Goal: Task Accomplishment & Management: Manage account settings

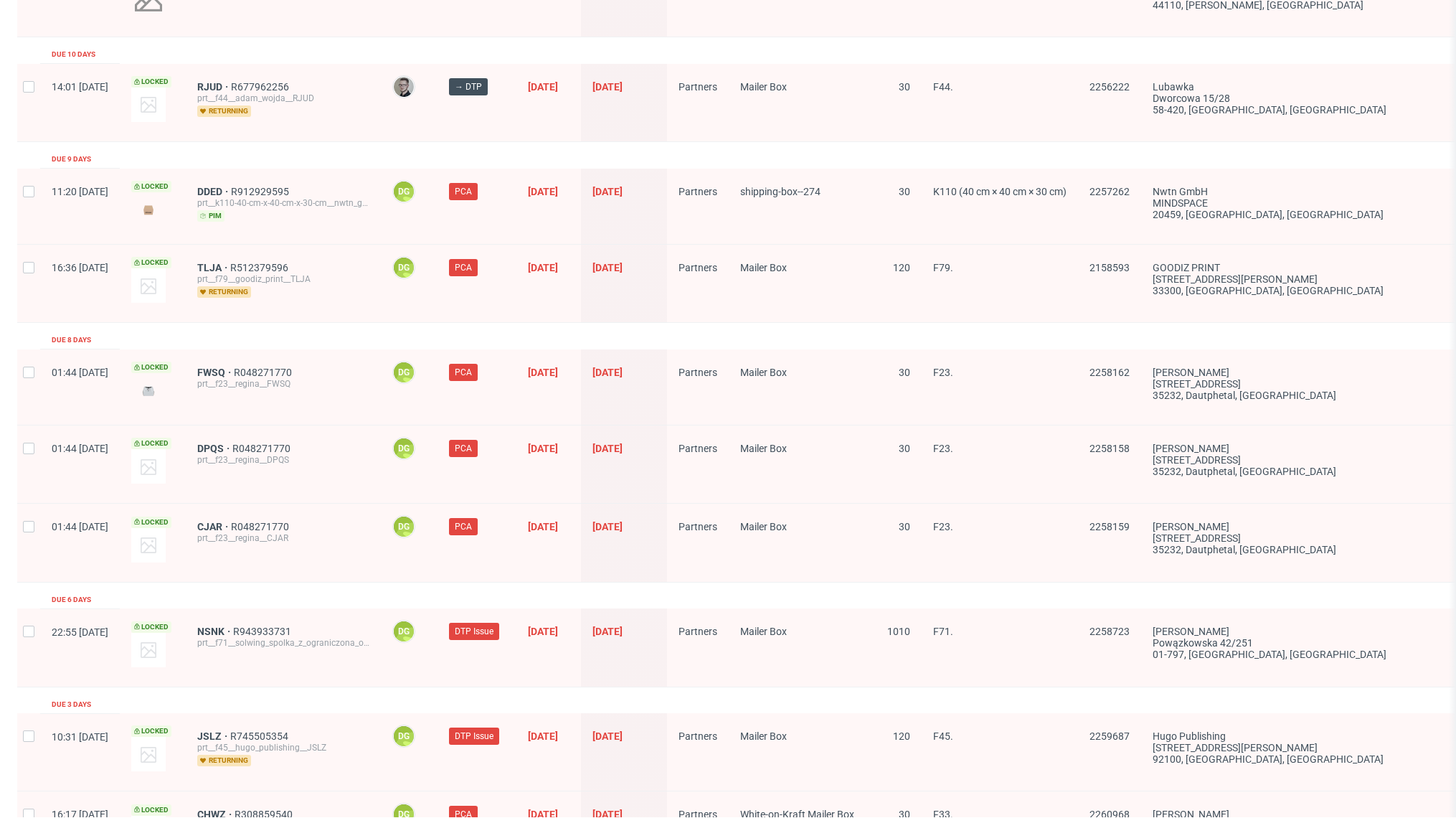
scroll to position [2153, 0]
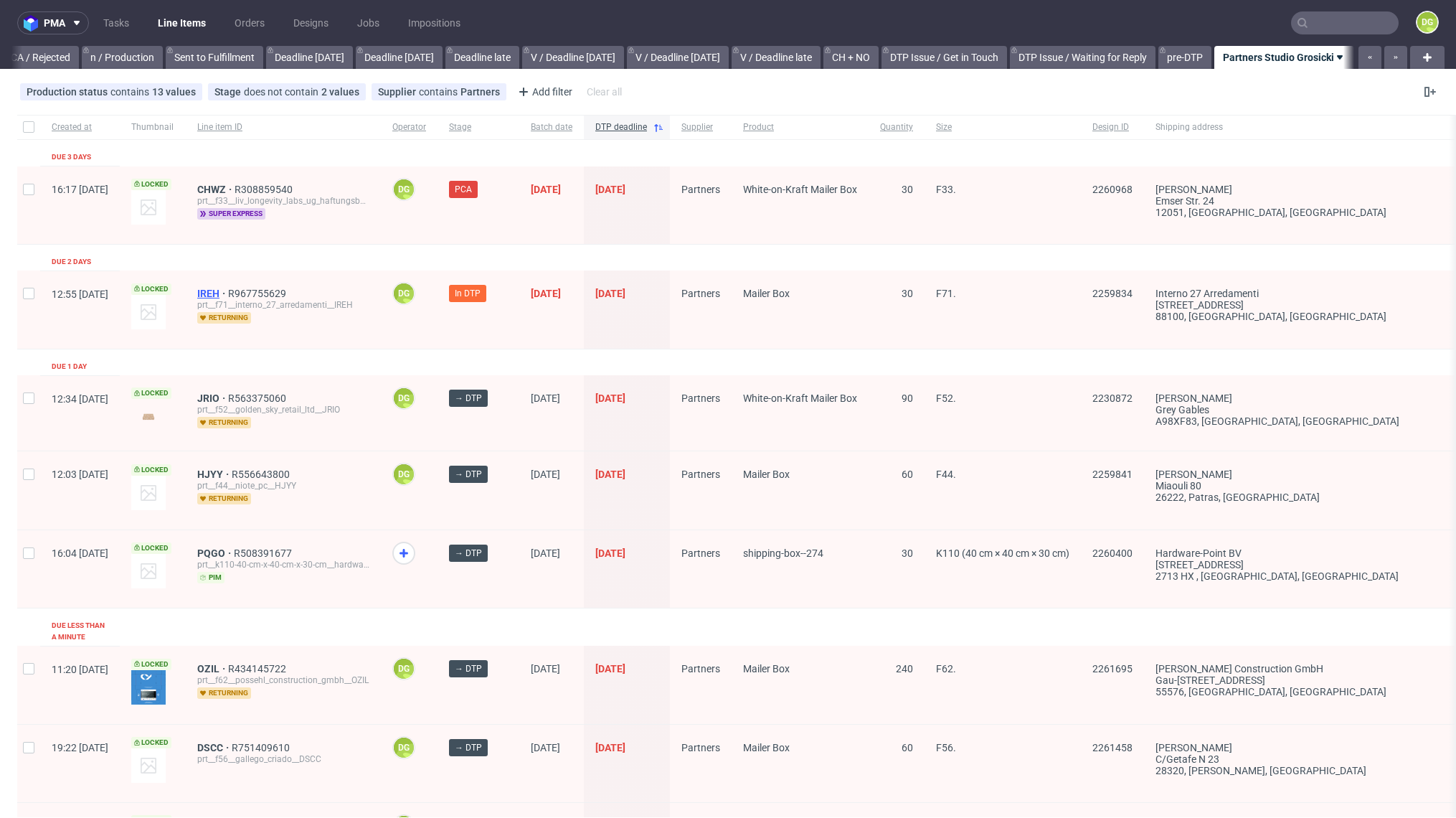
click at [229, 294] on span "IREH" at bounding box center [212, 293] width 31 height 11
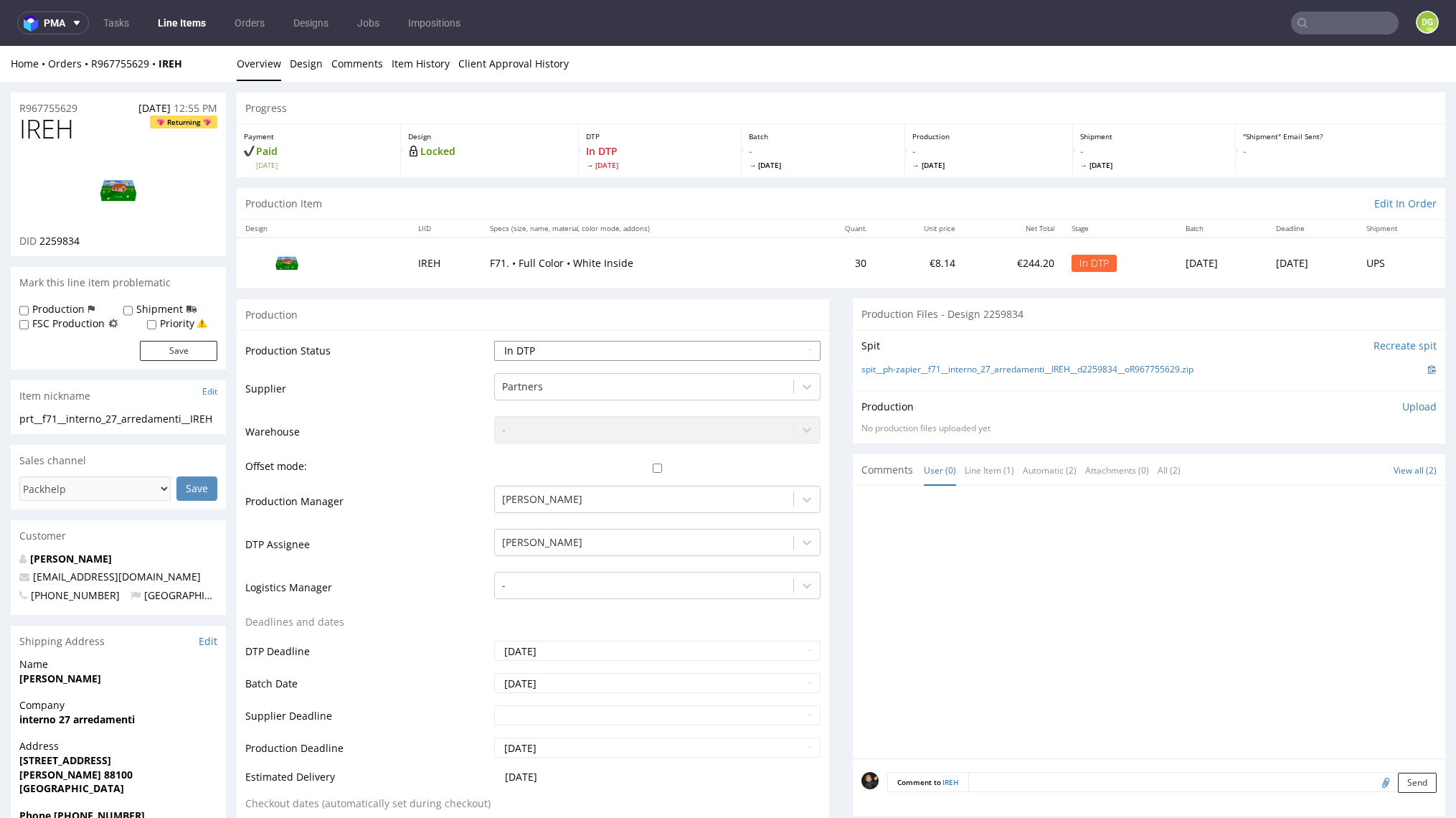
select select "dtp_ca_needed"
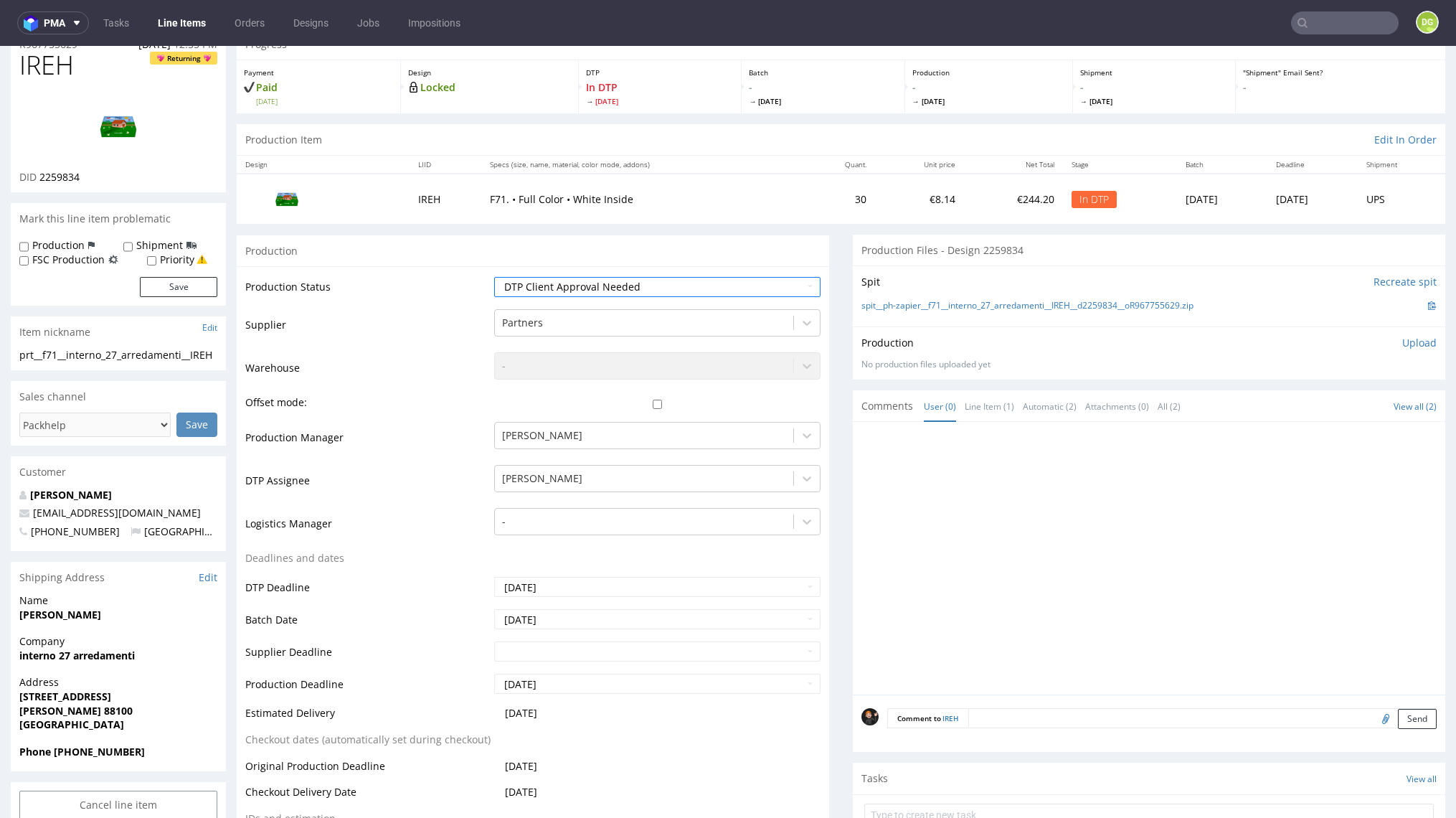
scroll to position [624, 0]
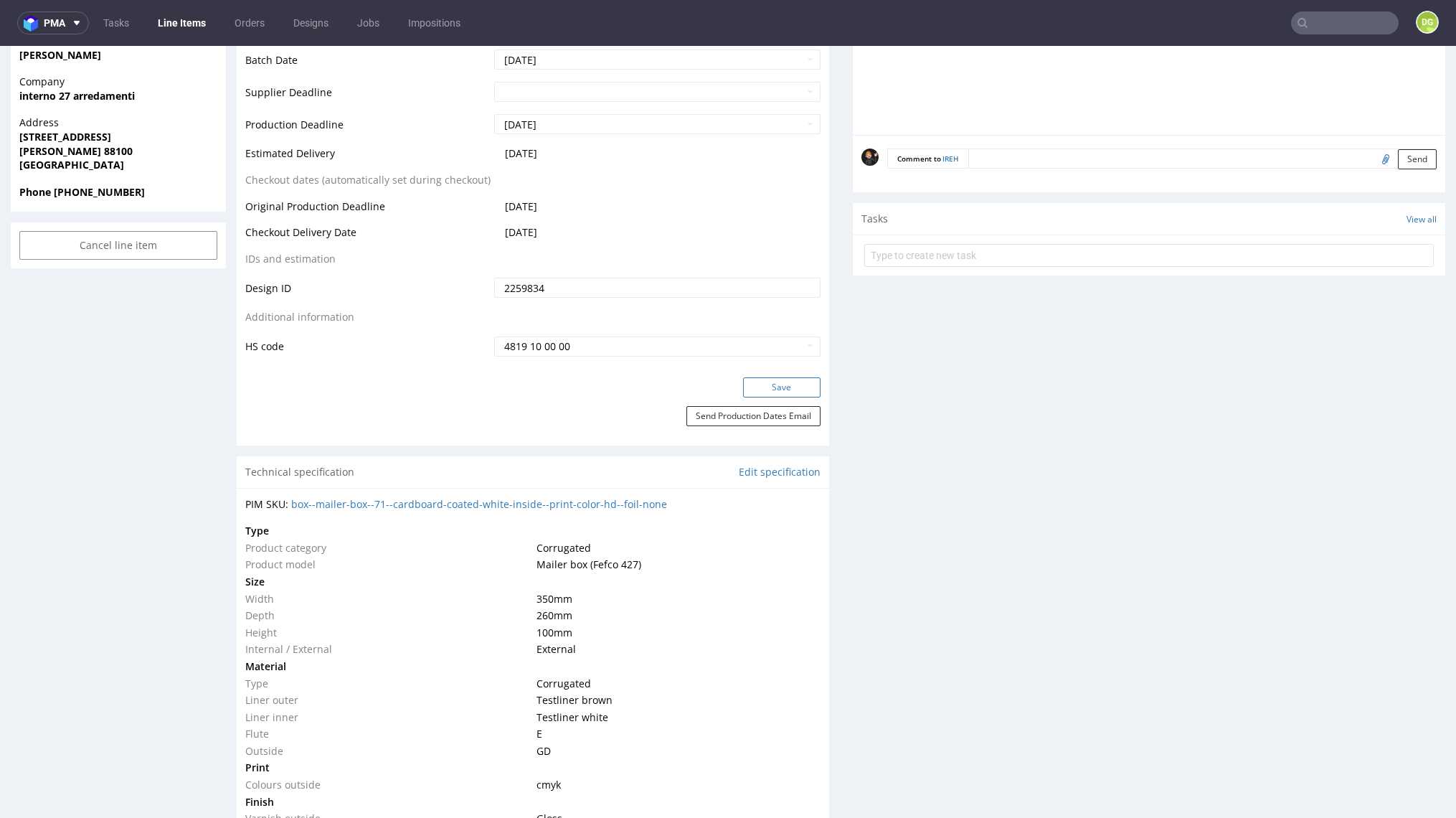
click at [802, 398] on button "Save" at bounding box center [782, 387] width 77 height 20
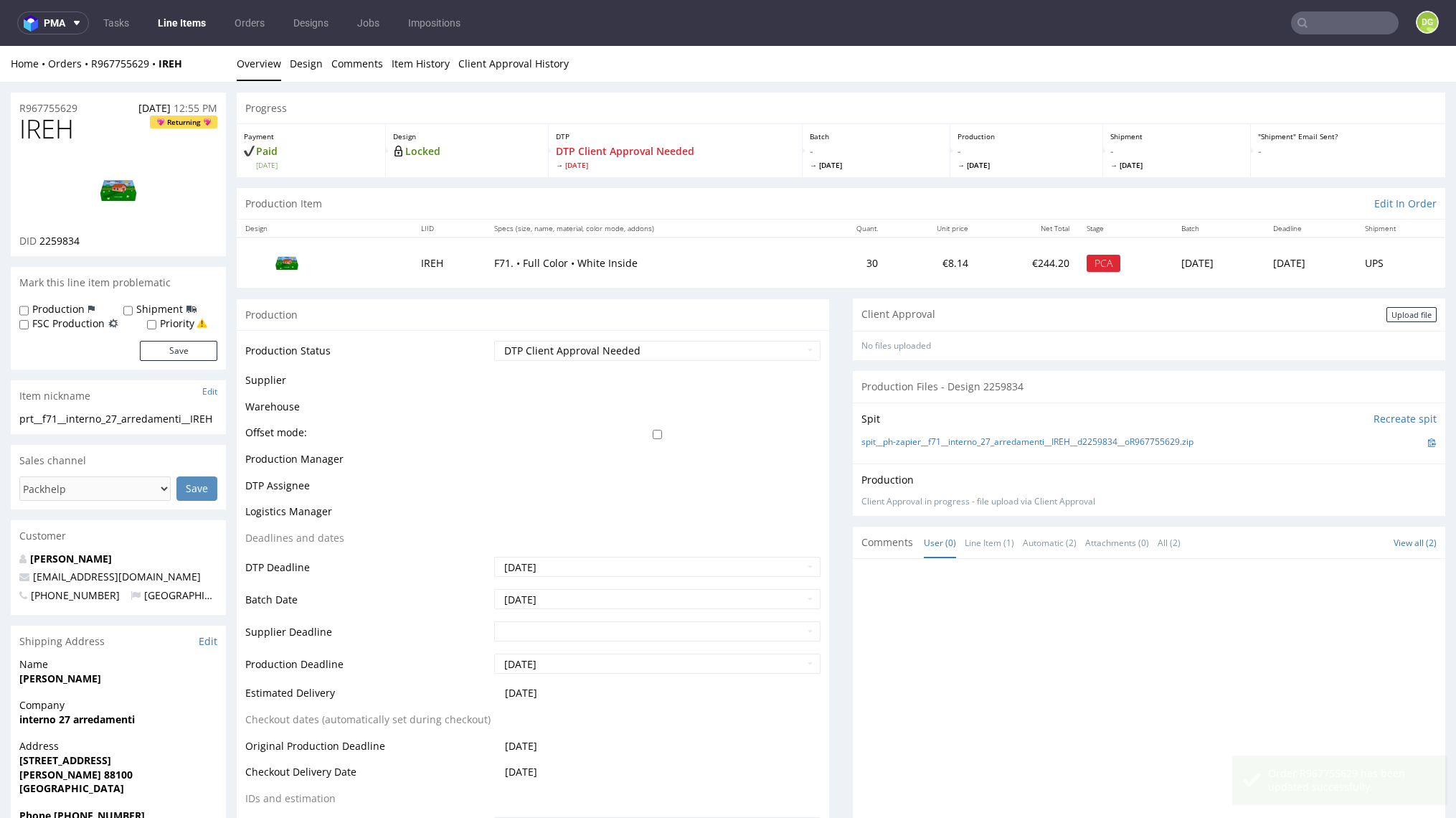
scroll to position [0, 0]
click at [1419, 303] on div "Client Approval Upload file" at bounding box center [1149, 314] width 593 height 32
click at [1408, 307] on div "Upload file" at bounding box center [1411, 314] width 50 height 15
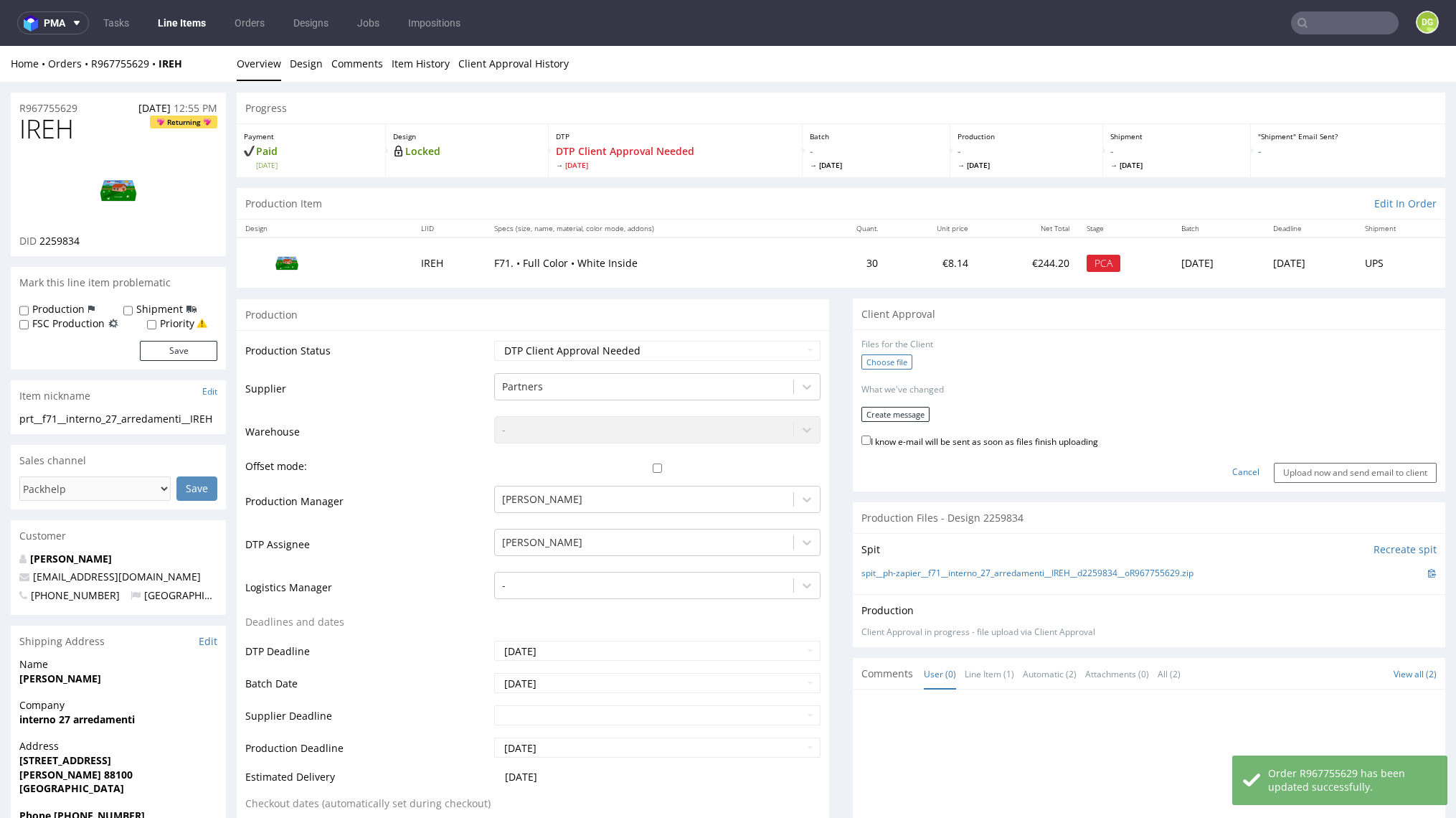
click at [893, 358] on label "Choose file" at bounding box center [887, 362] width 51 height 15
click at [0, 46] on input "Choose file" at bounding box center [0, 46] width 0 height 0
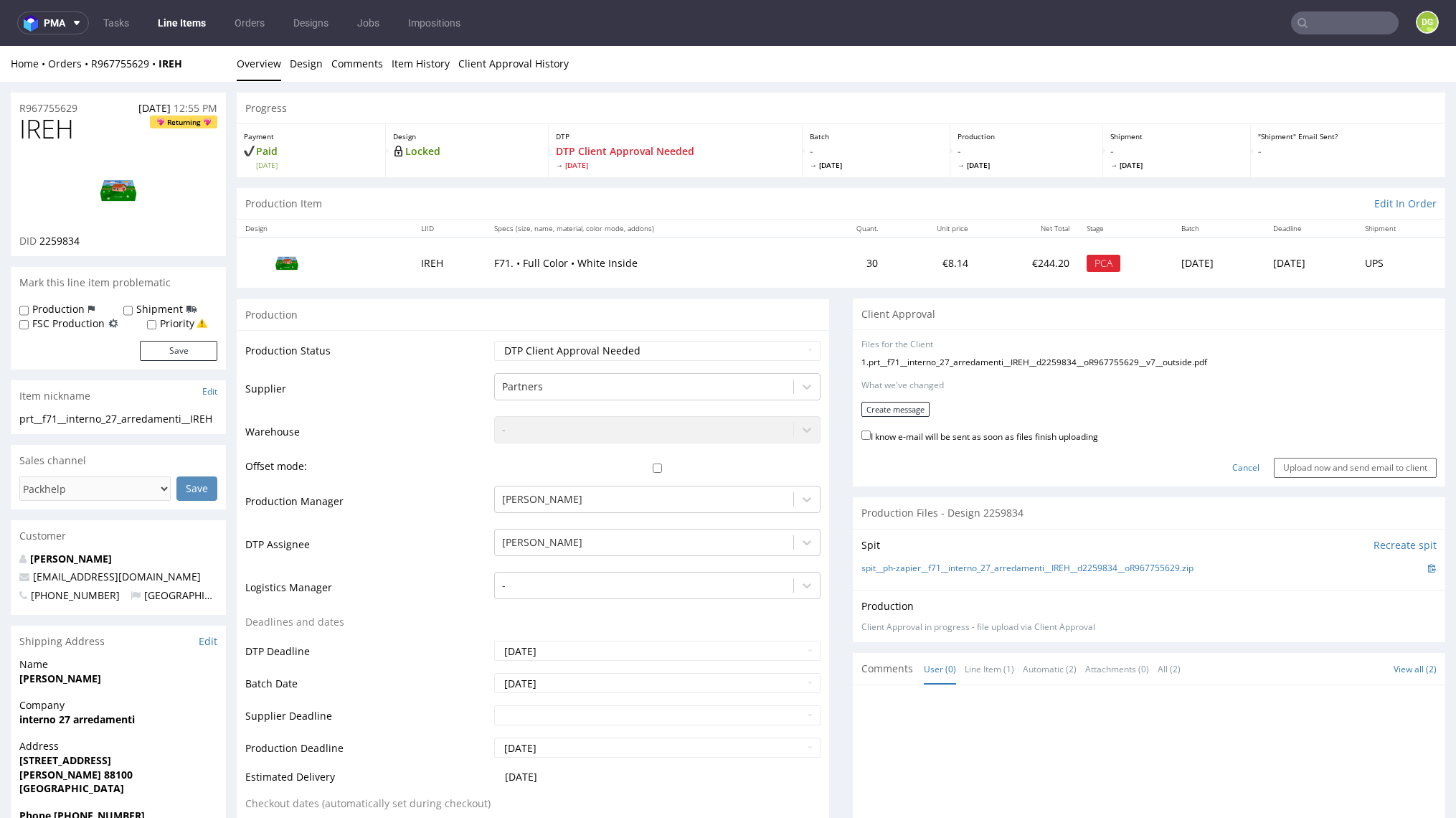
click at [912, 428] on label "I know e-mail will be sent as soon as files finish uploading" at bounding box center [980, 435] width 236 height 16
click at [871, 431] on input "I know e-mail will be sent as soon as files finish uploading" at bounding box center [866, 435] width 10 height 10
checkbox input "true"
click at [891, 411] on button "Create message" at bounding box center [896, 409] width 68 height 15
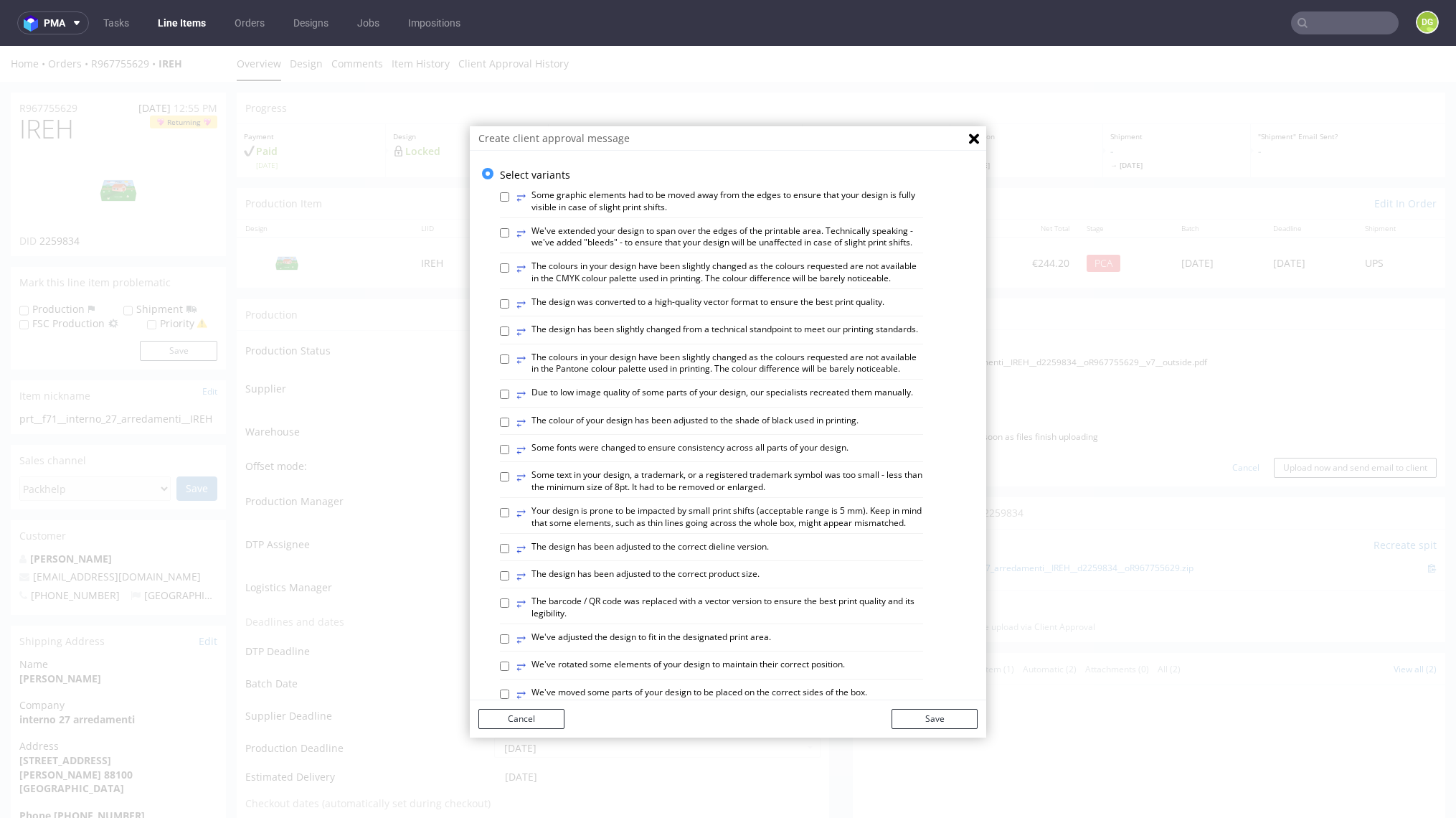
click at [673, 325] on div "⥂ Some graphic elements had to be moved away from the edges to ensure that your…" at bounding box center [739, 730] width 478 height 1097
click at [672, 337] on label "⥂ The design has been slightly changed from a technical standpoint to meet our …" at bounding box center [717, 331] width 402 height 16
click at [510, 335] on input "⥂ The design has been slightly changed from a technical standpoint to meet our …" at bounding box center [504, 331] width 10 height 10
checkbox input "true"
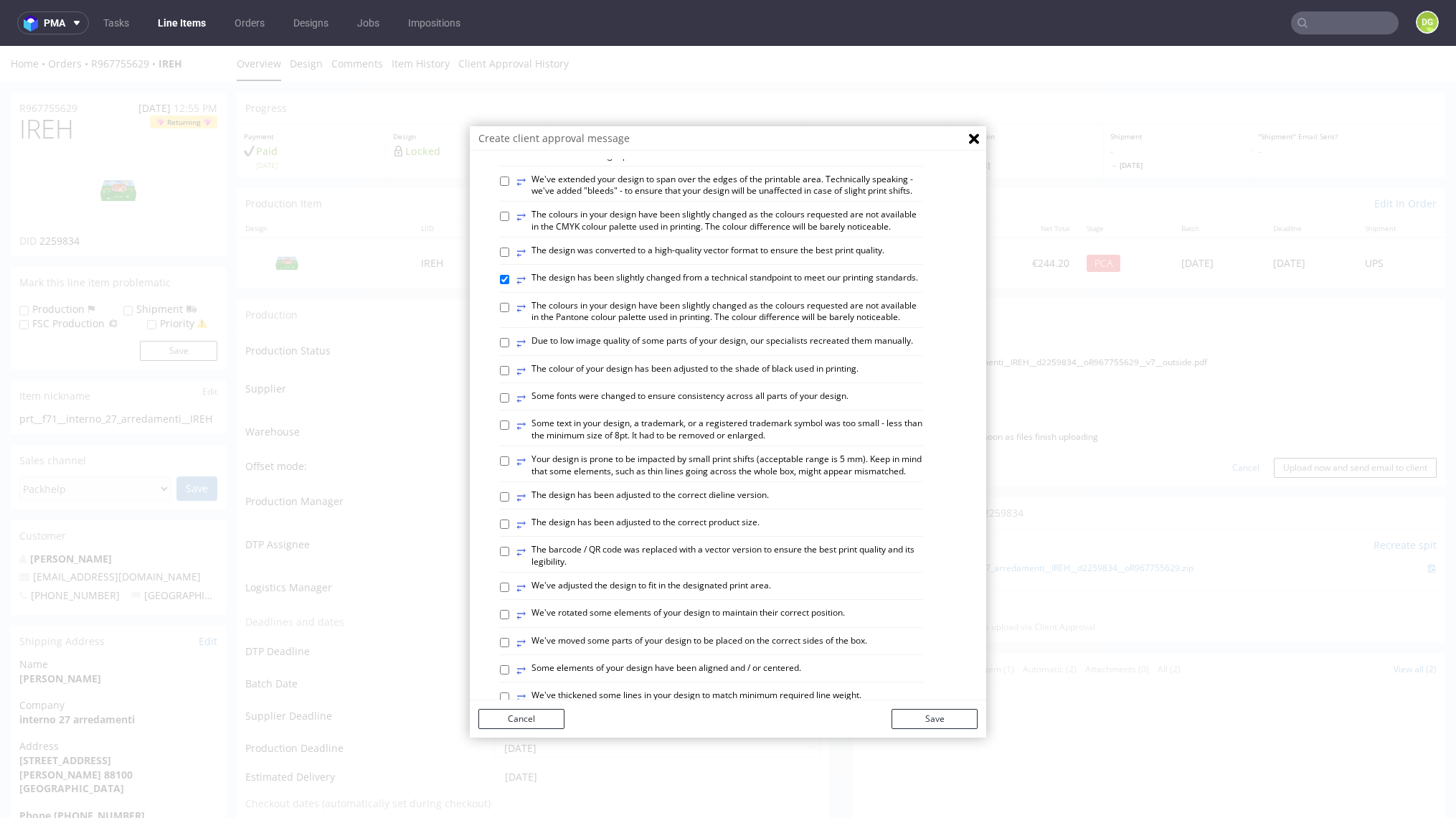
click at [706, 510] on div "⥂ The design has been adjusted to the correct dieline version." at bounding box center [711, 499] width 423 height 20
click at [693, 505] on label "⥂ The design has been adjusted to the correct dieline version." at bounding box center [643, 497] width 252 height 16
click at [510, 502] on input "⥂ The design has been adjusted to the correct dieline version." at bounding box center [504, 497] width 10 height 10
checkbox input "true"
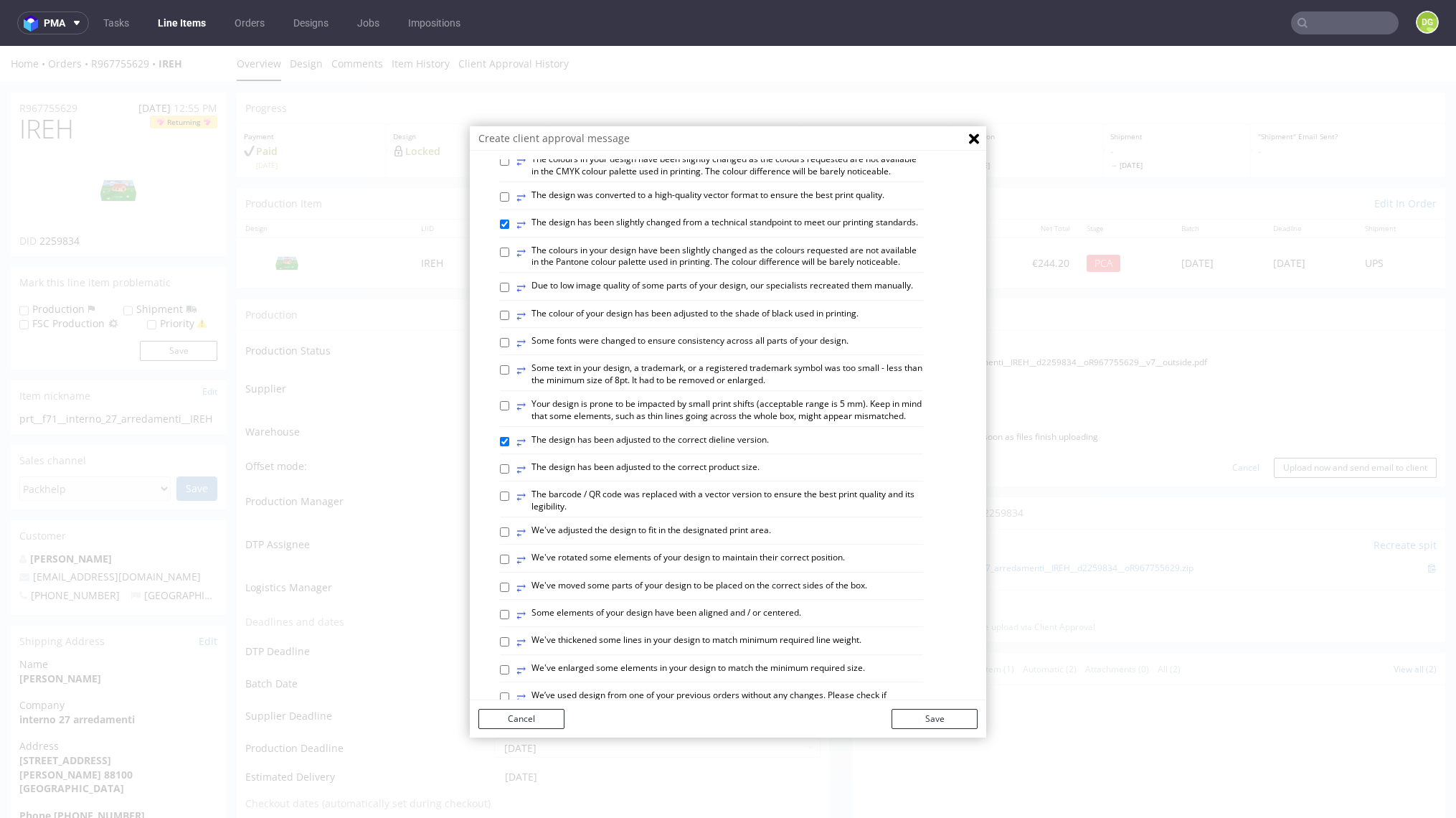
scroll to position [141, 0]
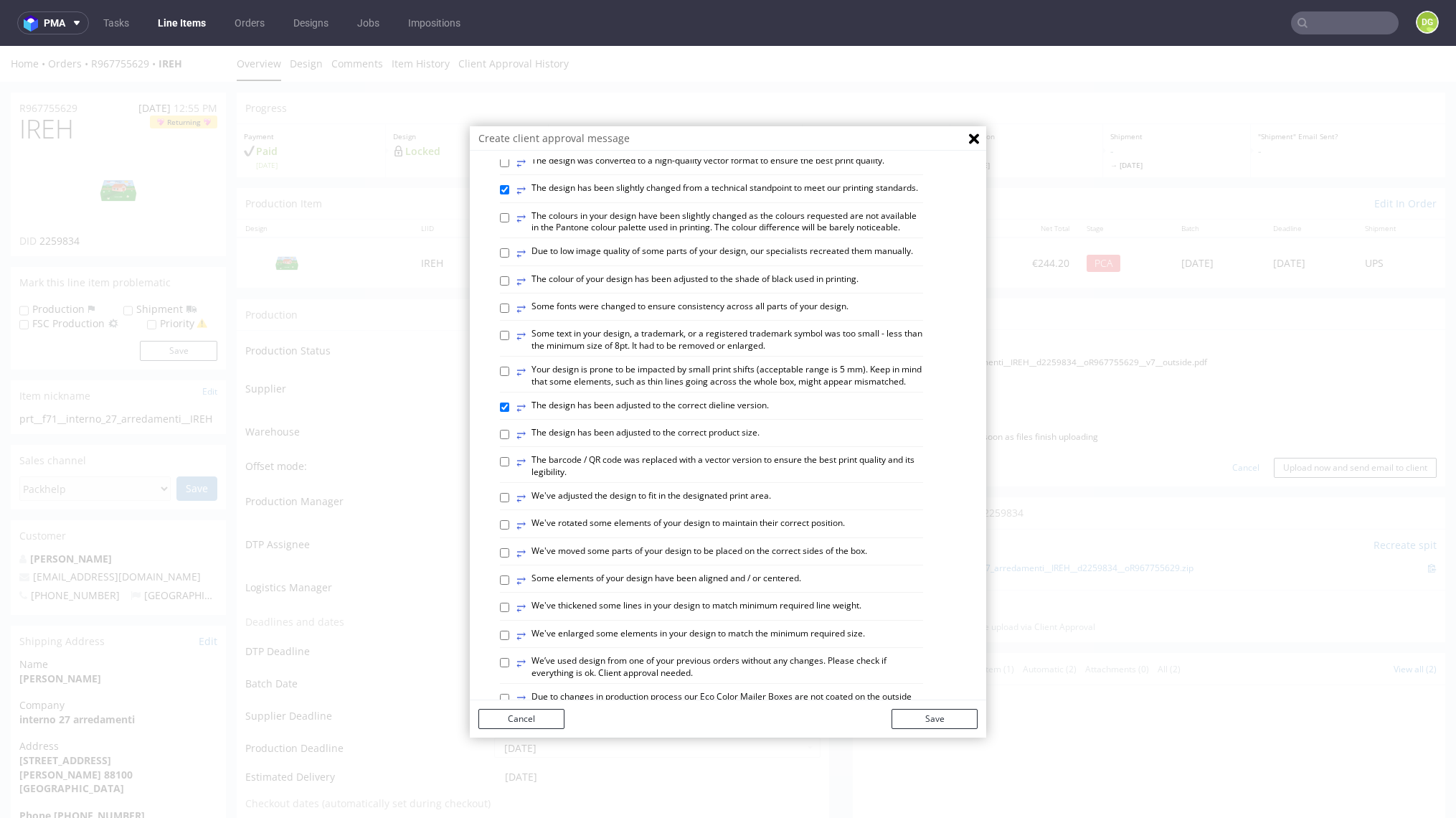
click at [716, 600] on div "⥂ Some graphic elements had to be moved away from the edges to ensure that your…" at bounding box center [739, 589] width 478 height 1097
click at [716, 589] on label "⥂ Some elements of your design have been aligned and / or centered." at bounding box center [658, 581] width 285 height 16
click at [510, 585] on input "⥂ Some elements of your design have been aligned and / or centered." at bounding box center [504, 580] width 10 height 10
checkbox input "true"
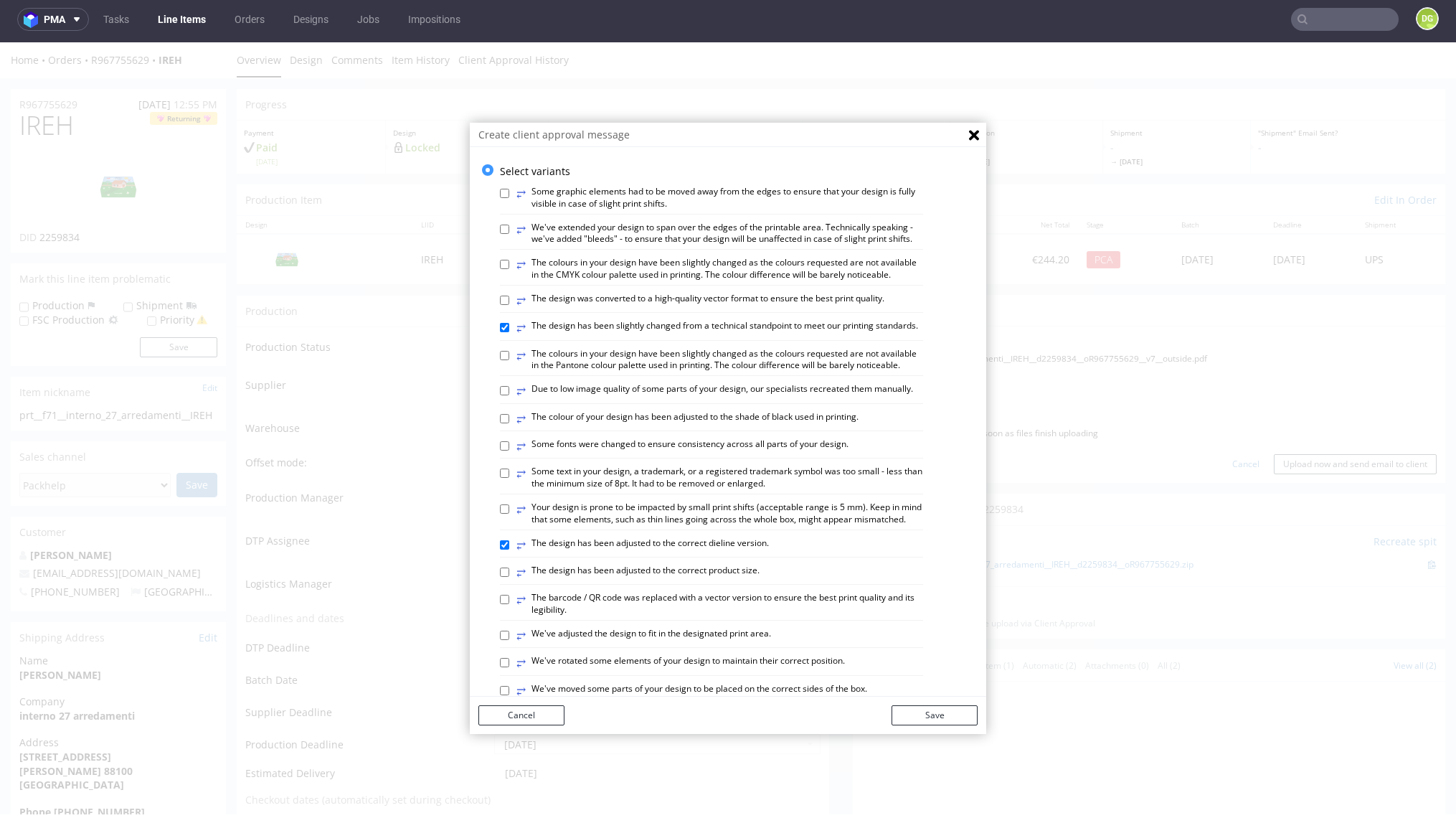
scroll to position [133, 0]
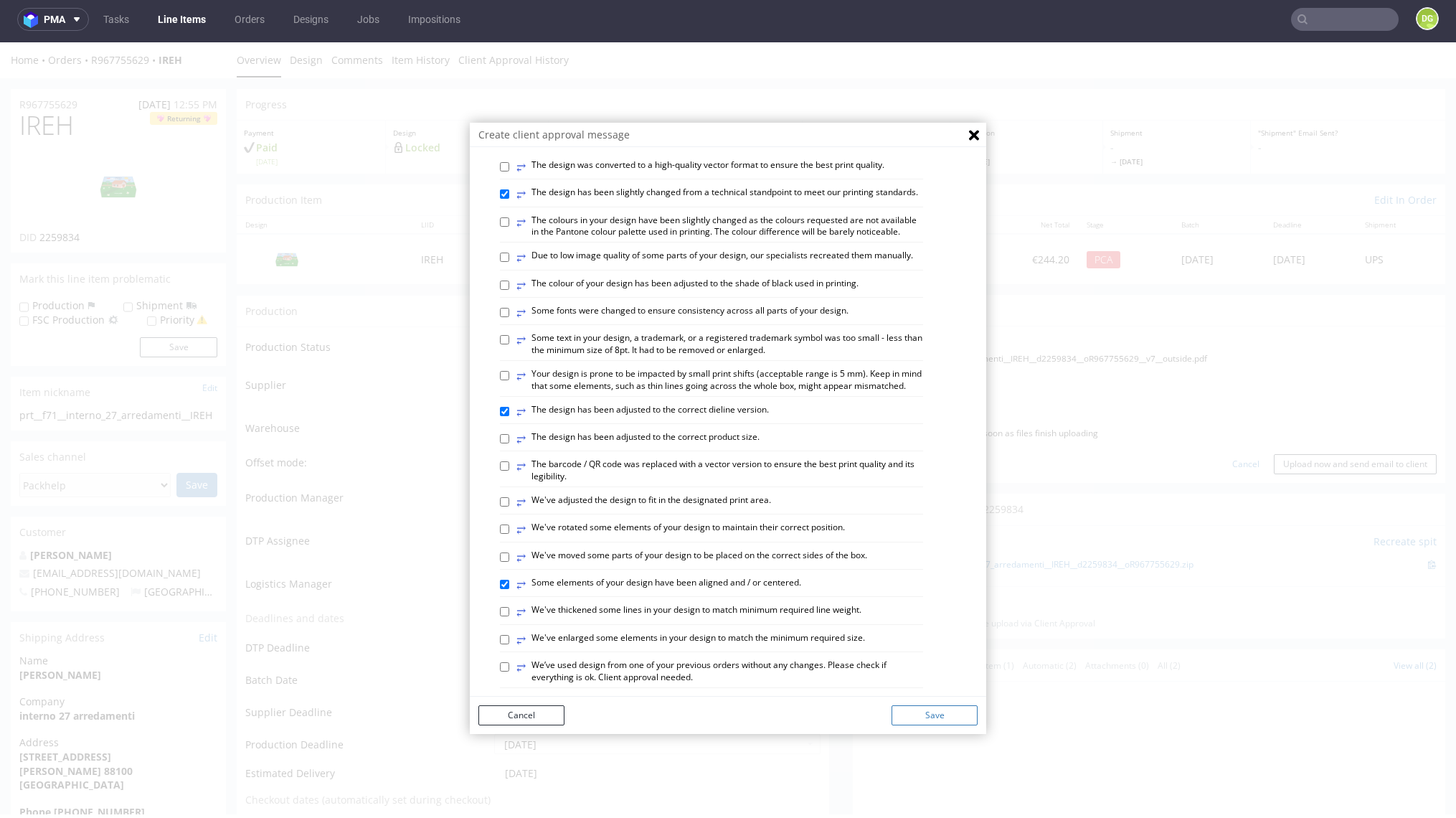
click at [926, 713] on button "Save" at bounding box center [934, 715] width 86 height 20
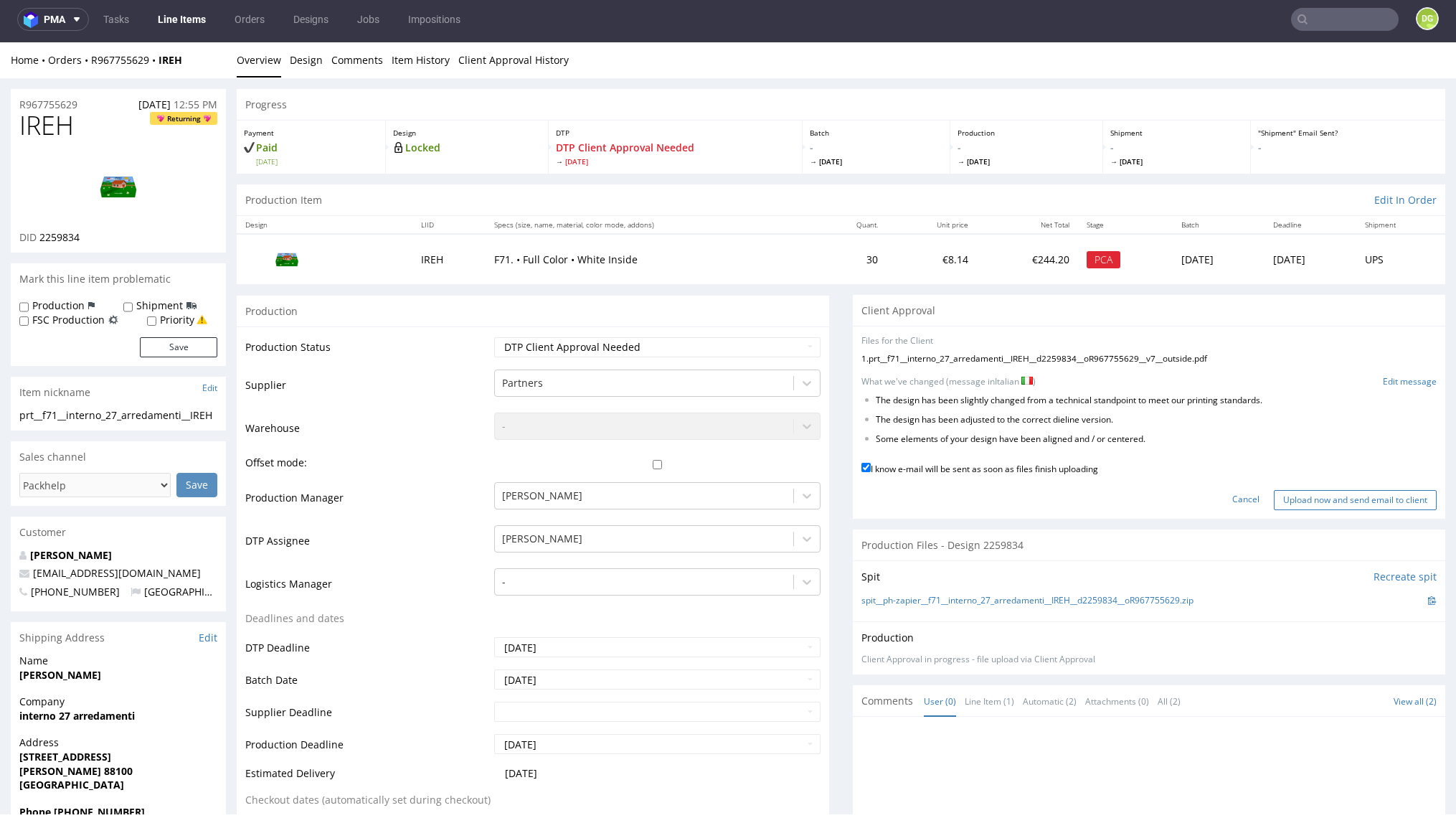
click at [1325, 490] on input "Upload now and send email to client" at bounding box center [1355, 500] width 163 height 20
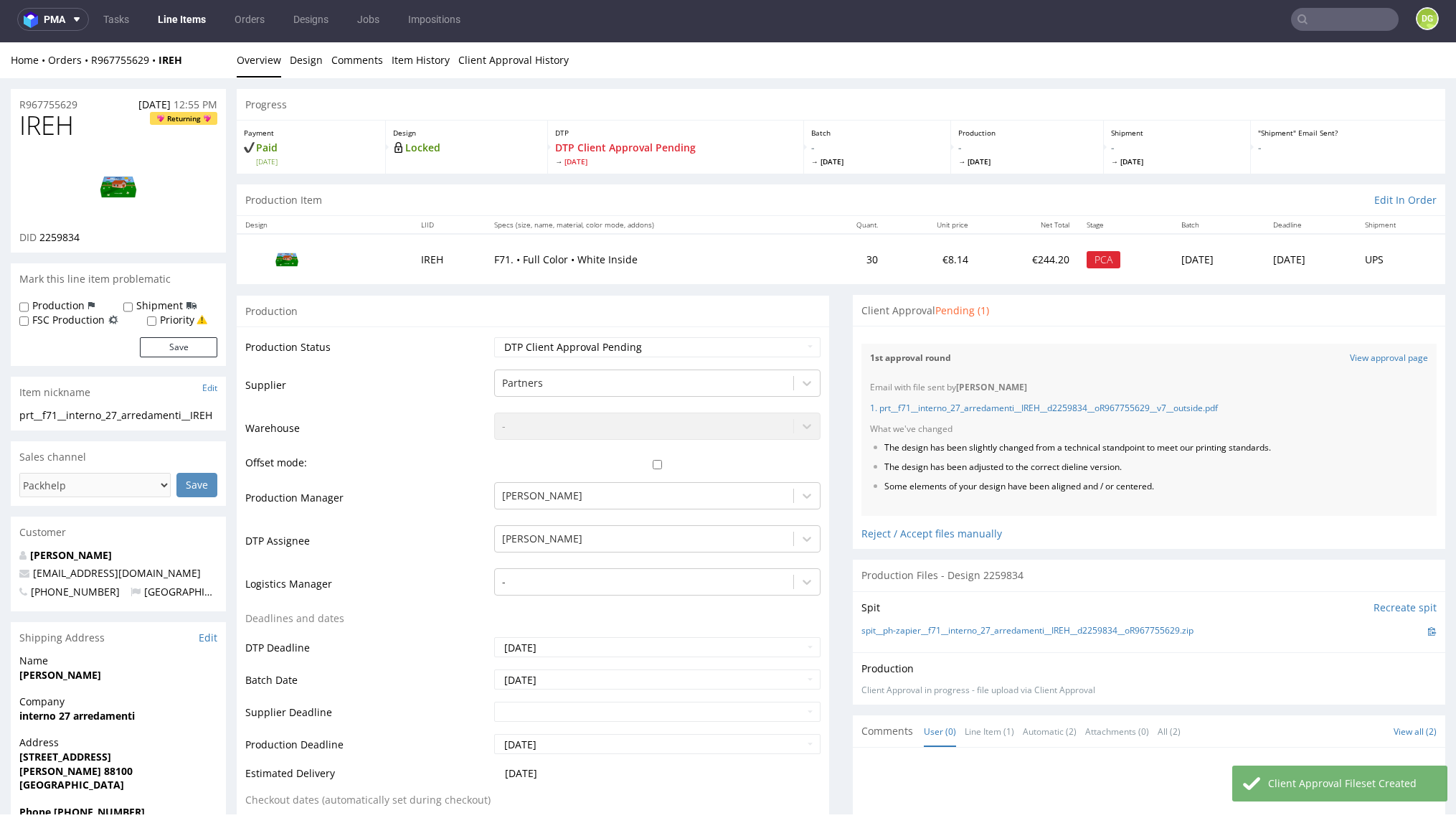
scroll to position [610, 0]
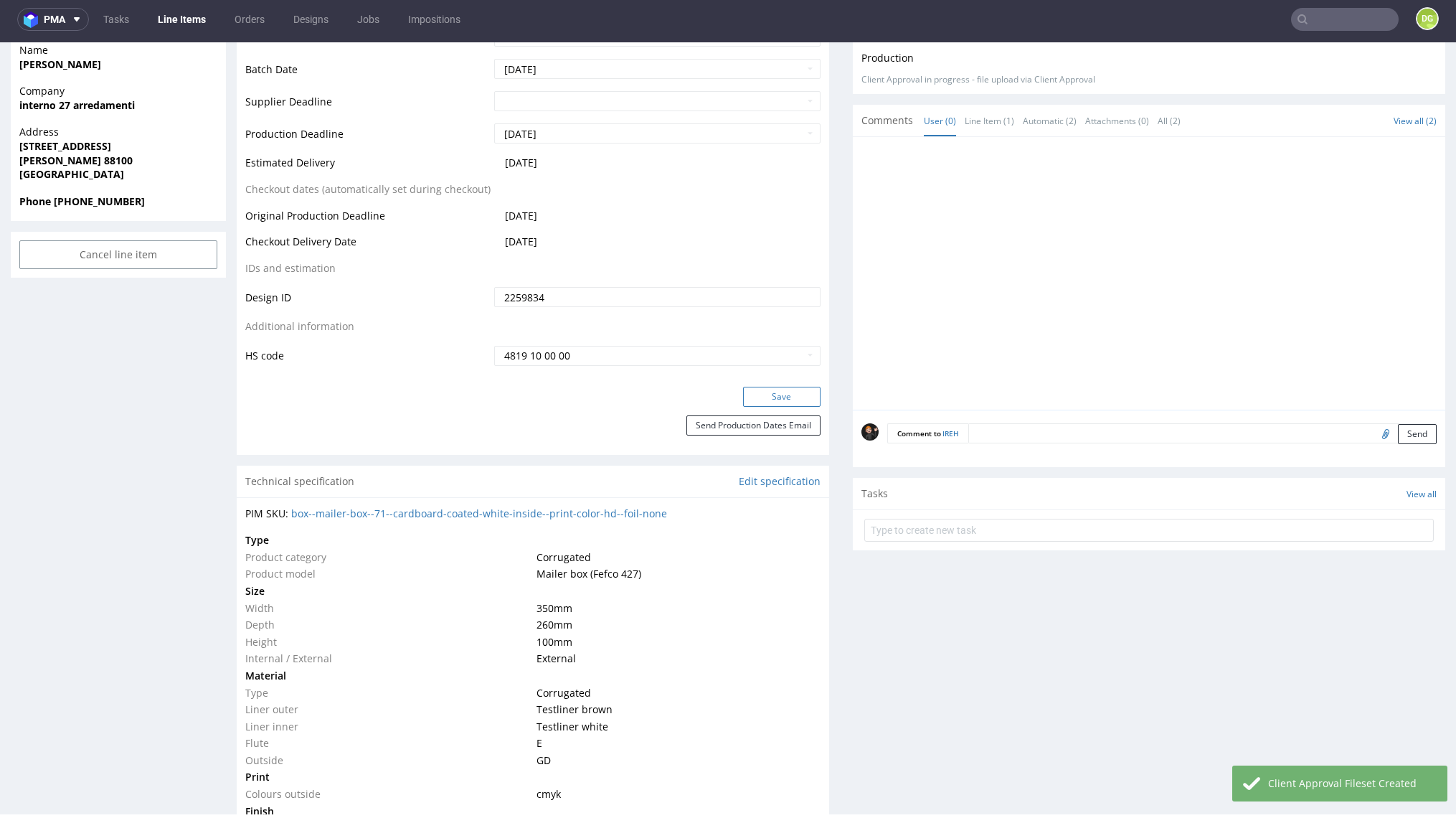
click at [744, 396] on button "Save" at bounding box center [782, 397] width 77 height 20
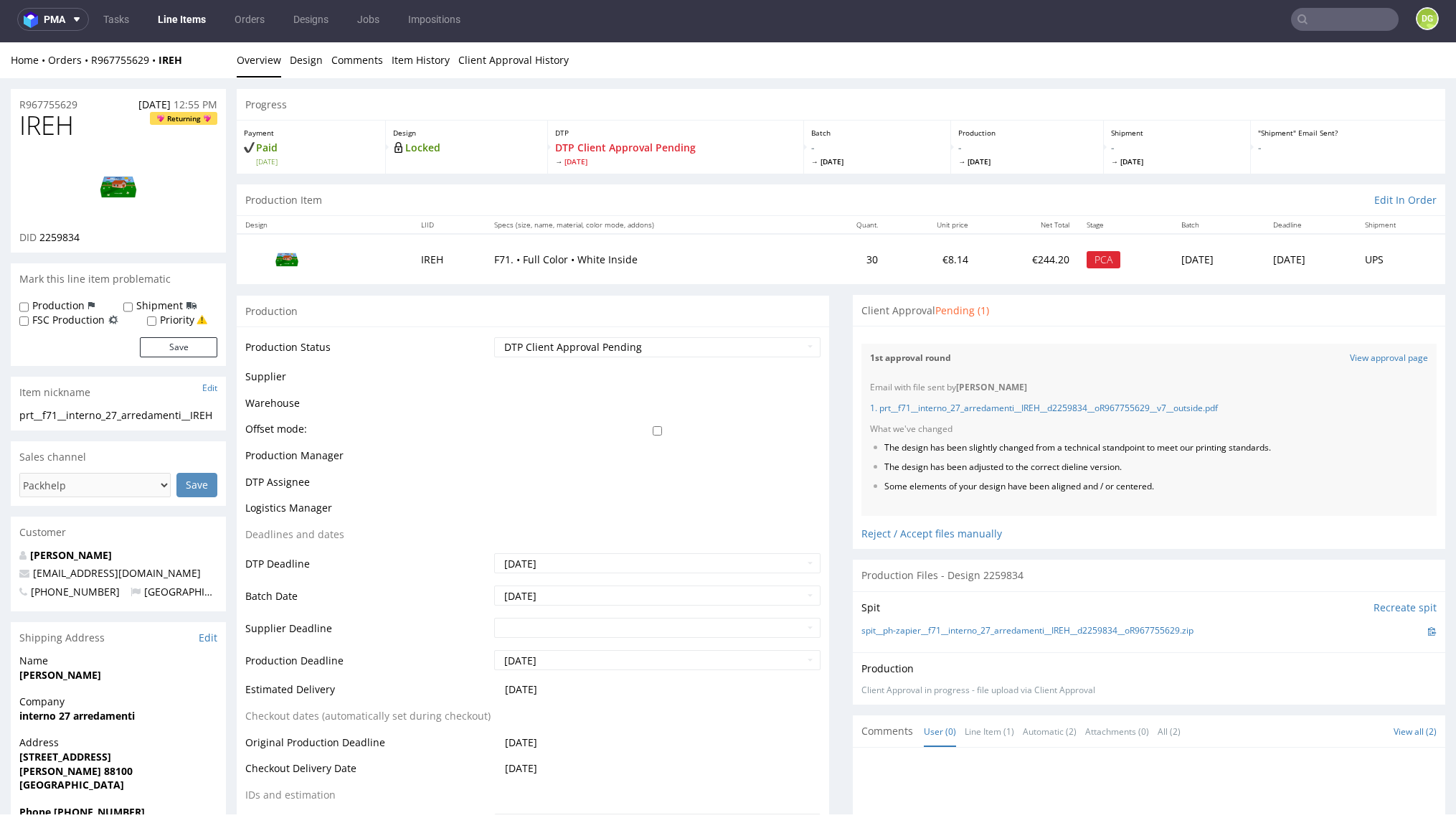
scroll to position [0, 0]
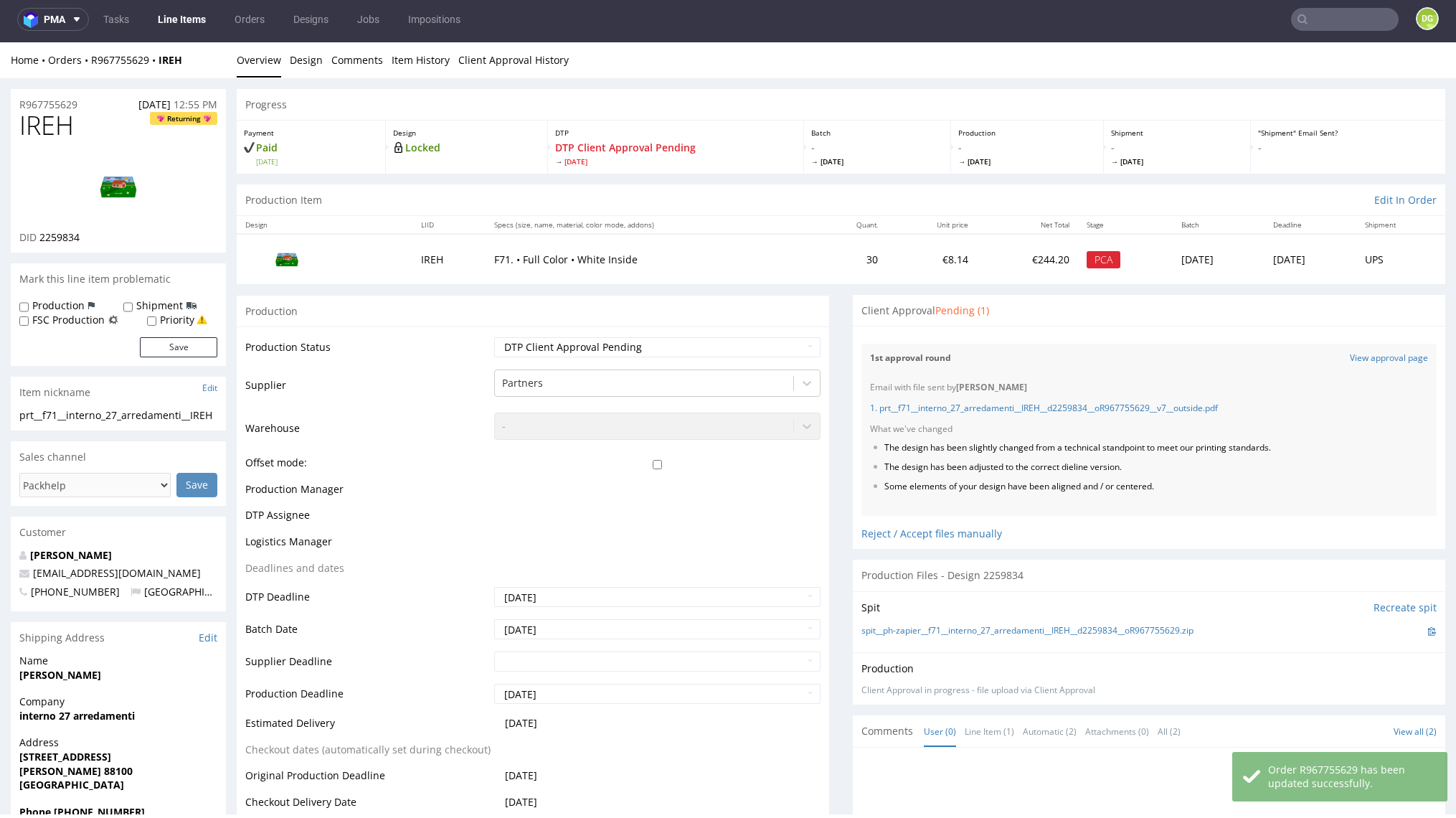
click at [167, 11] on link "Line Items" at bounding box center [181, 19] width 66 height 23
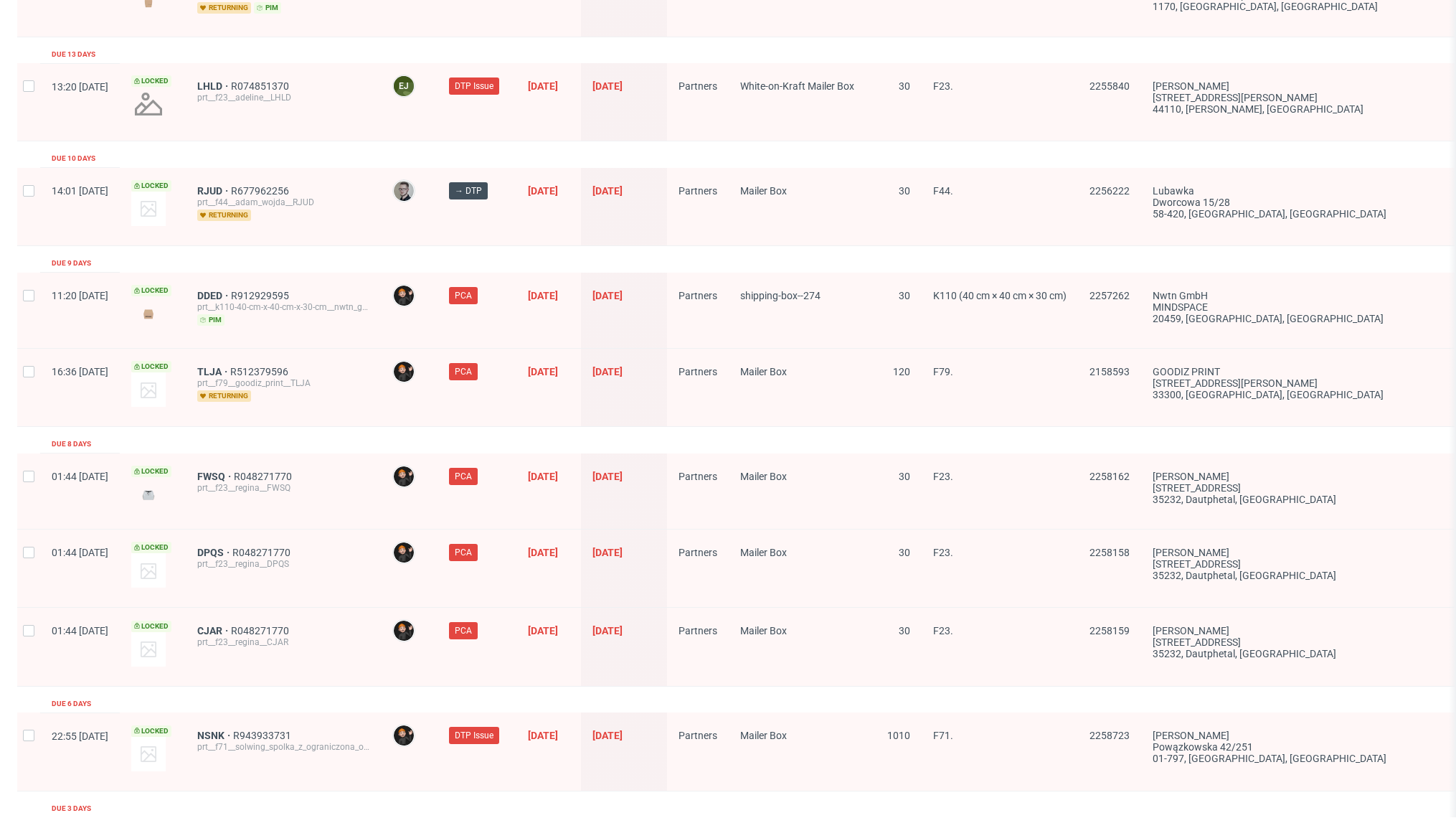
scroll to position [2153, 0]
